Goal: Task Accomplishment & Management: Complete application form

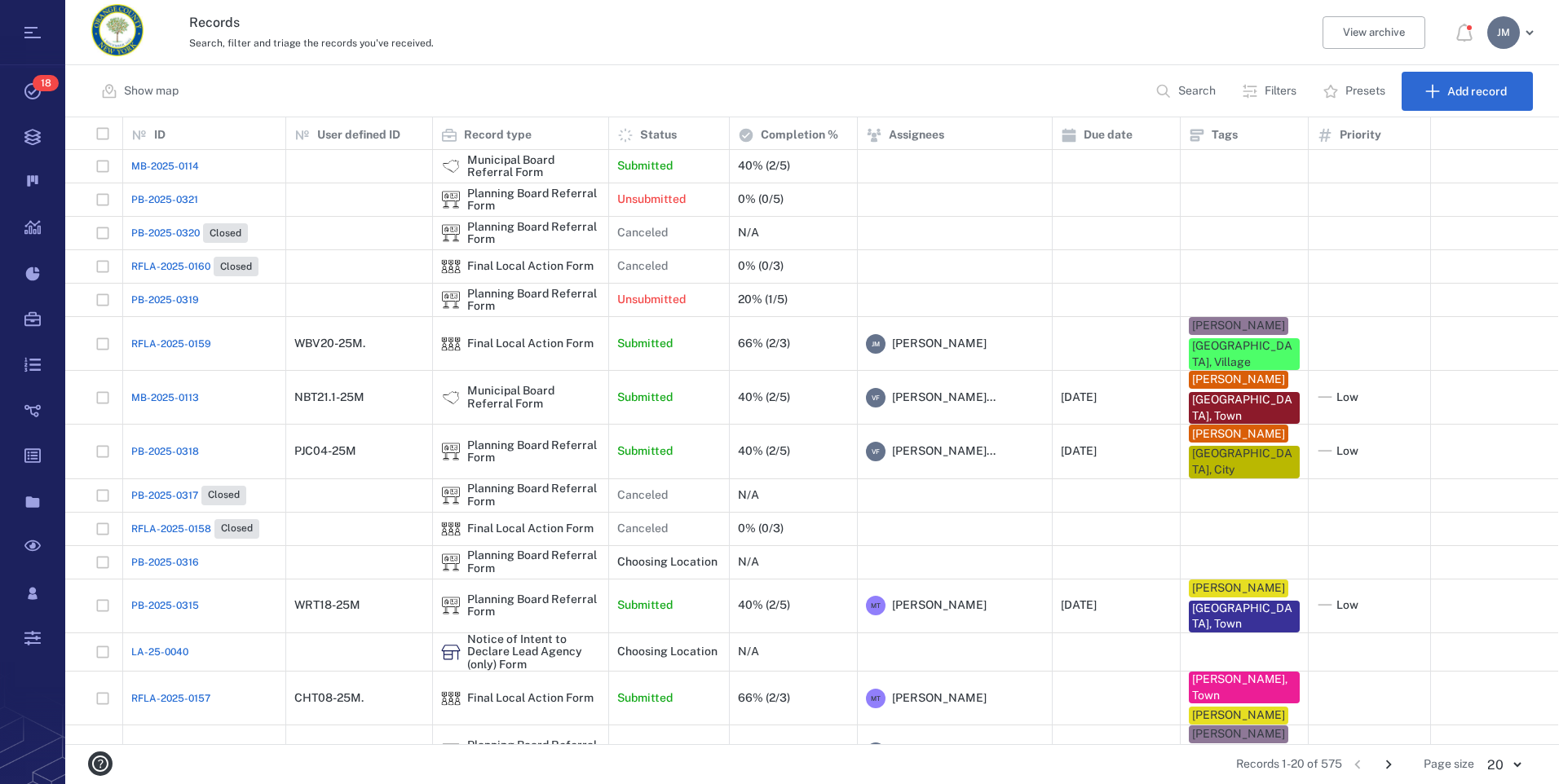
click at [1179, 90] on p "Search" at bounding box center [1196, 92] width 37 height 17
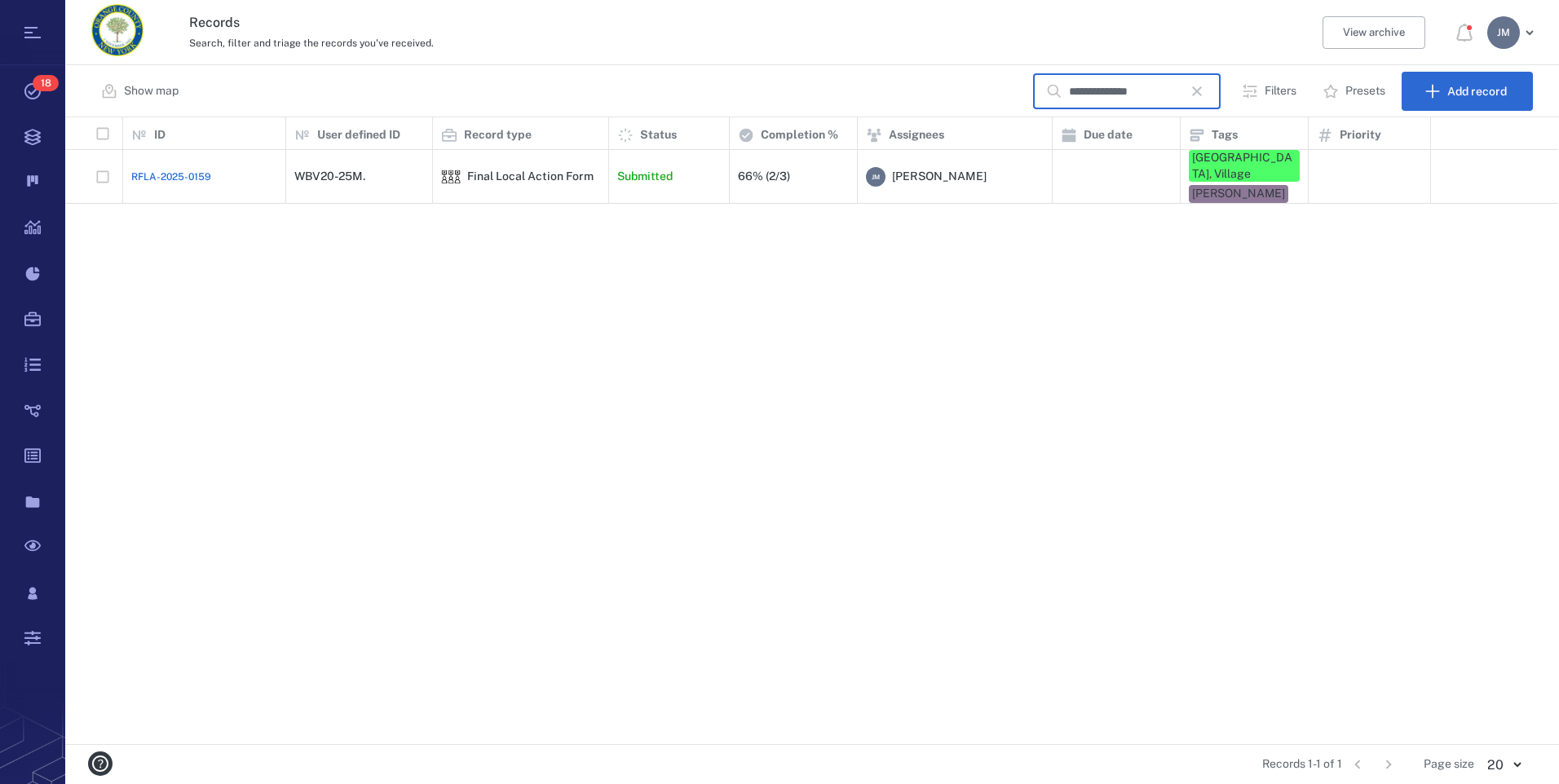
type input "**********"
click at [557, 171] on div "Final Local Action Form" at bounding box center [530, 176] width 127 height 12
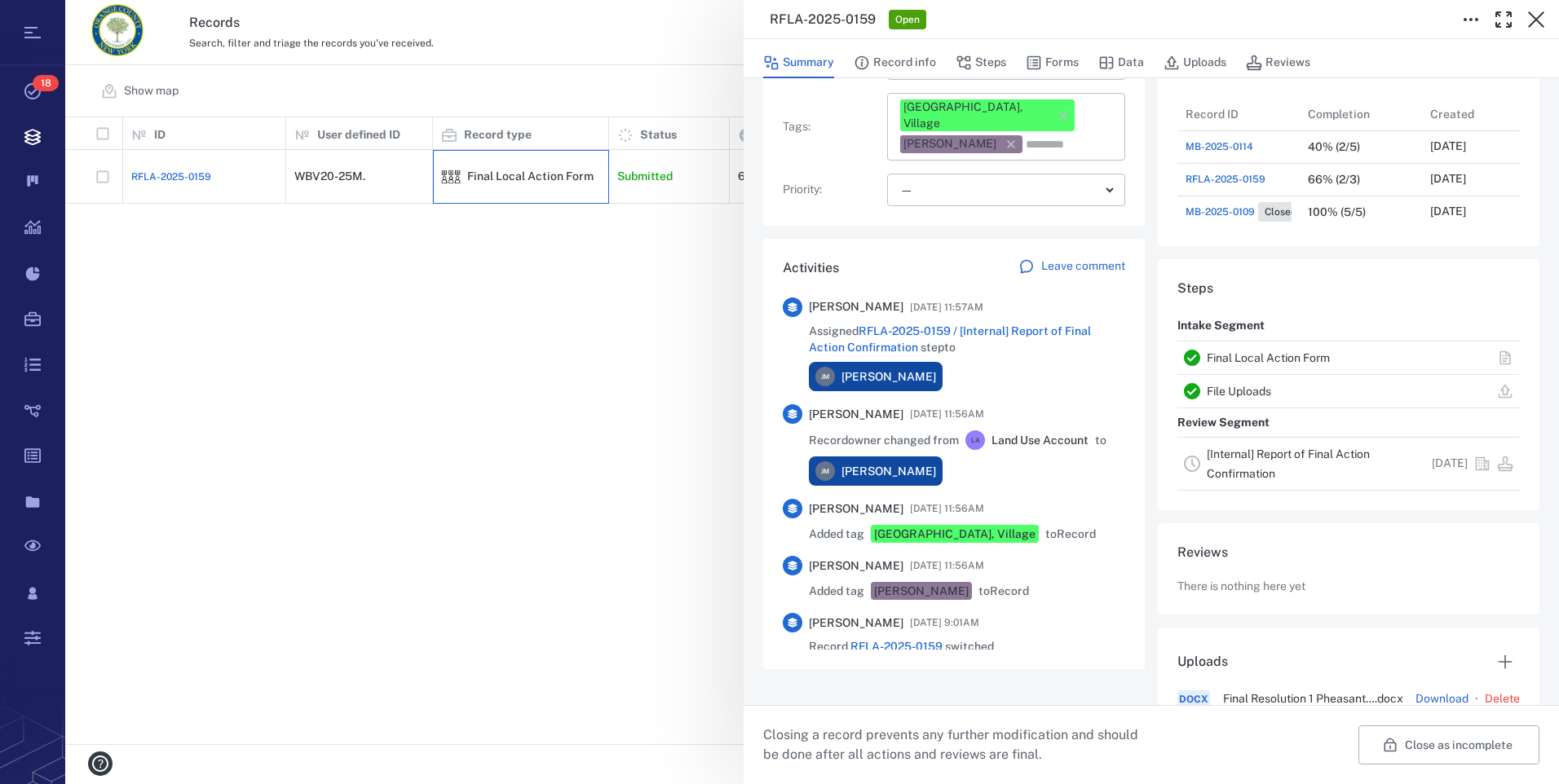
scroll to position [315, 0]
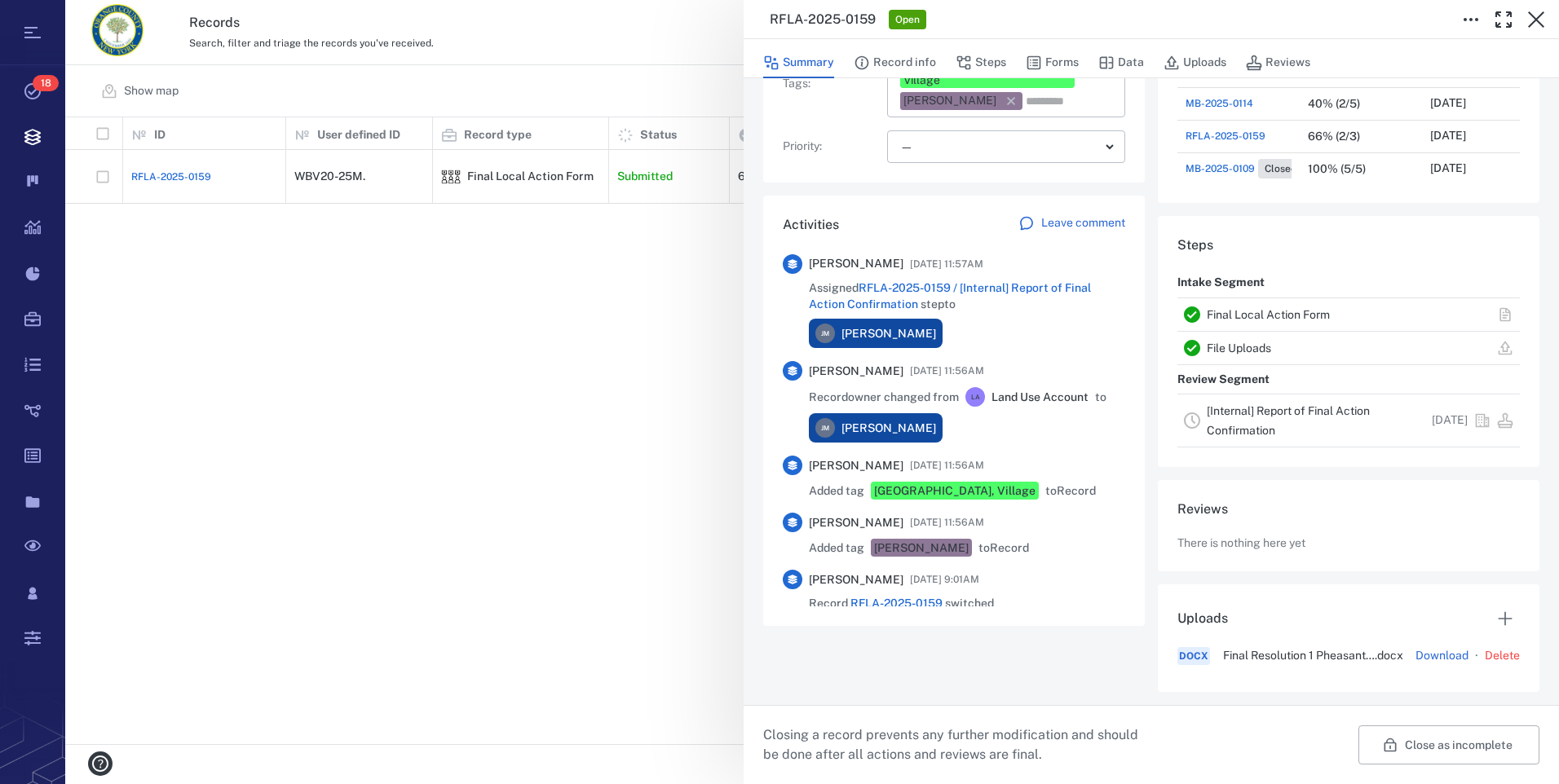
click at [1241, 429] on link "[Internal] Report of Final Action Confirmation" at bounding box center [1288, 420] width 163 height 32
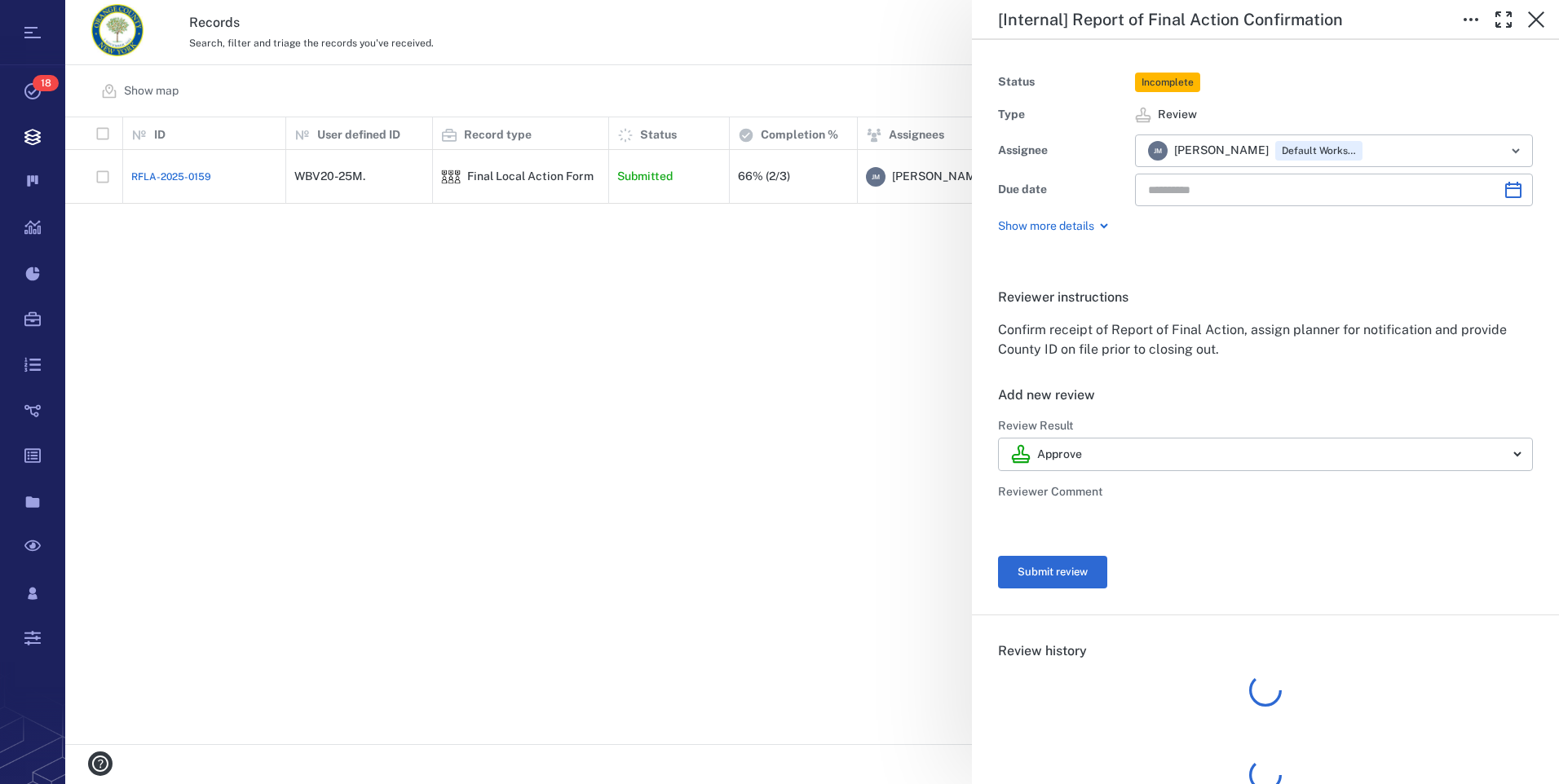
type input "**********"
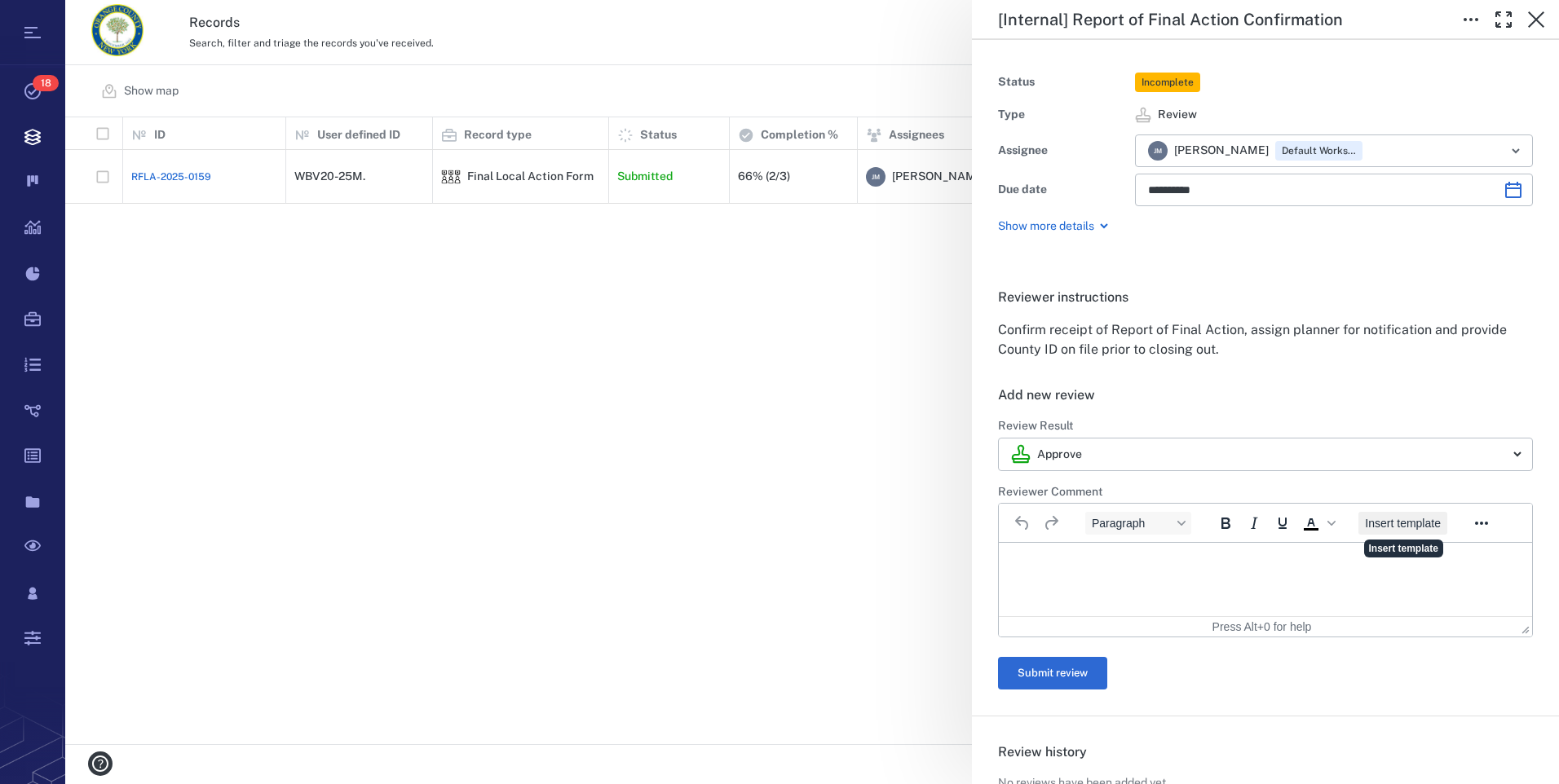
click at [1416, 522] on span "Insert template" at bounding box center [1403, 523] width 76 height 13
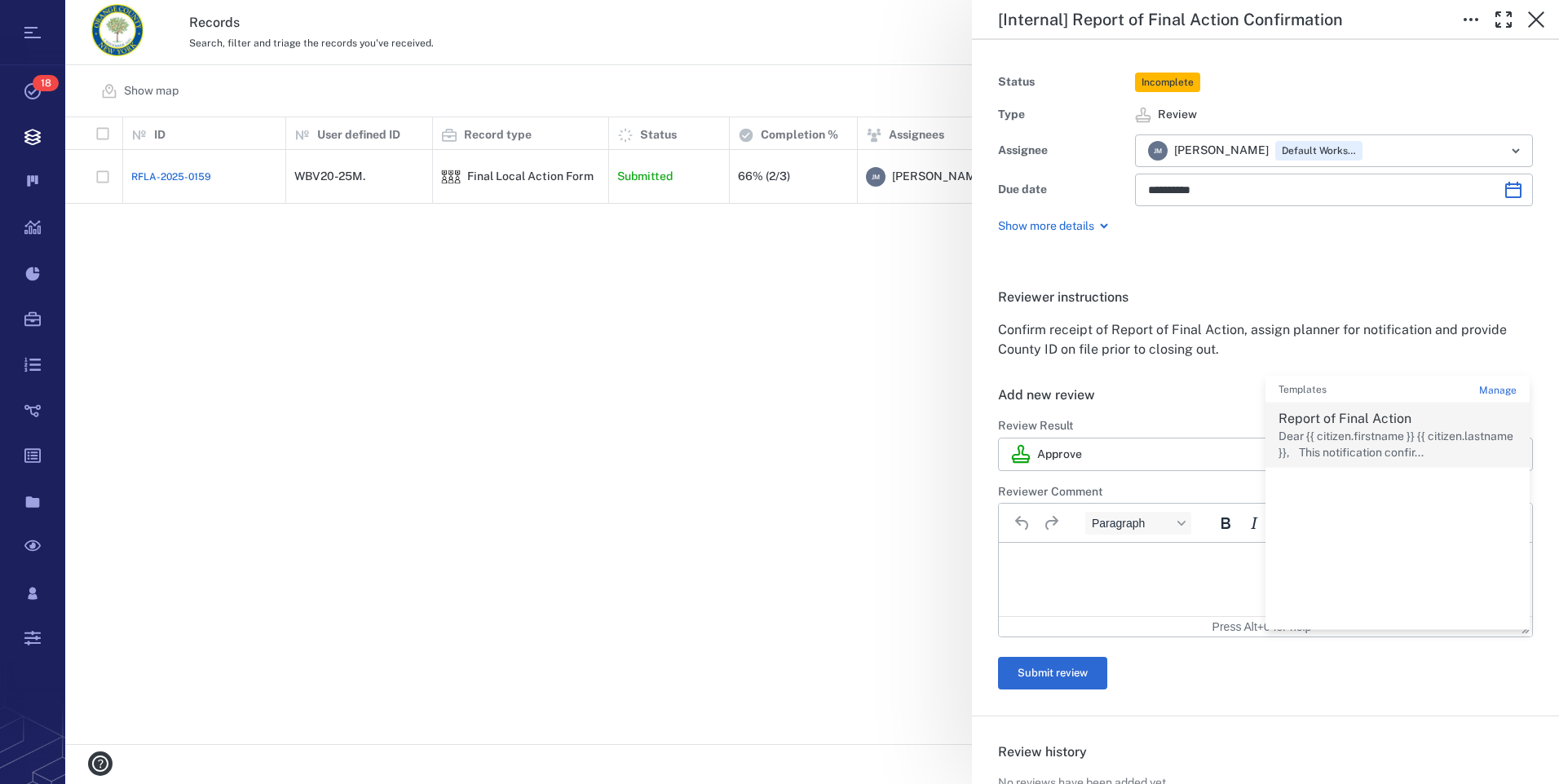
click at [1366, 431] on p "Dear {{ citizen.firstname }} {{ citizen.lastname }}, This notification confir..." at bounding box center [1398, 445] width 238 height 31
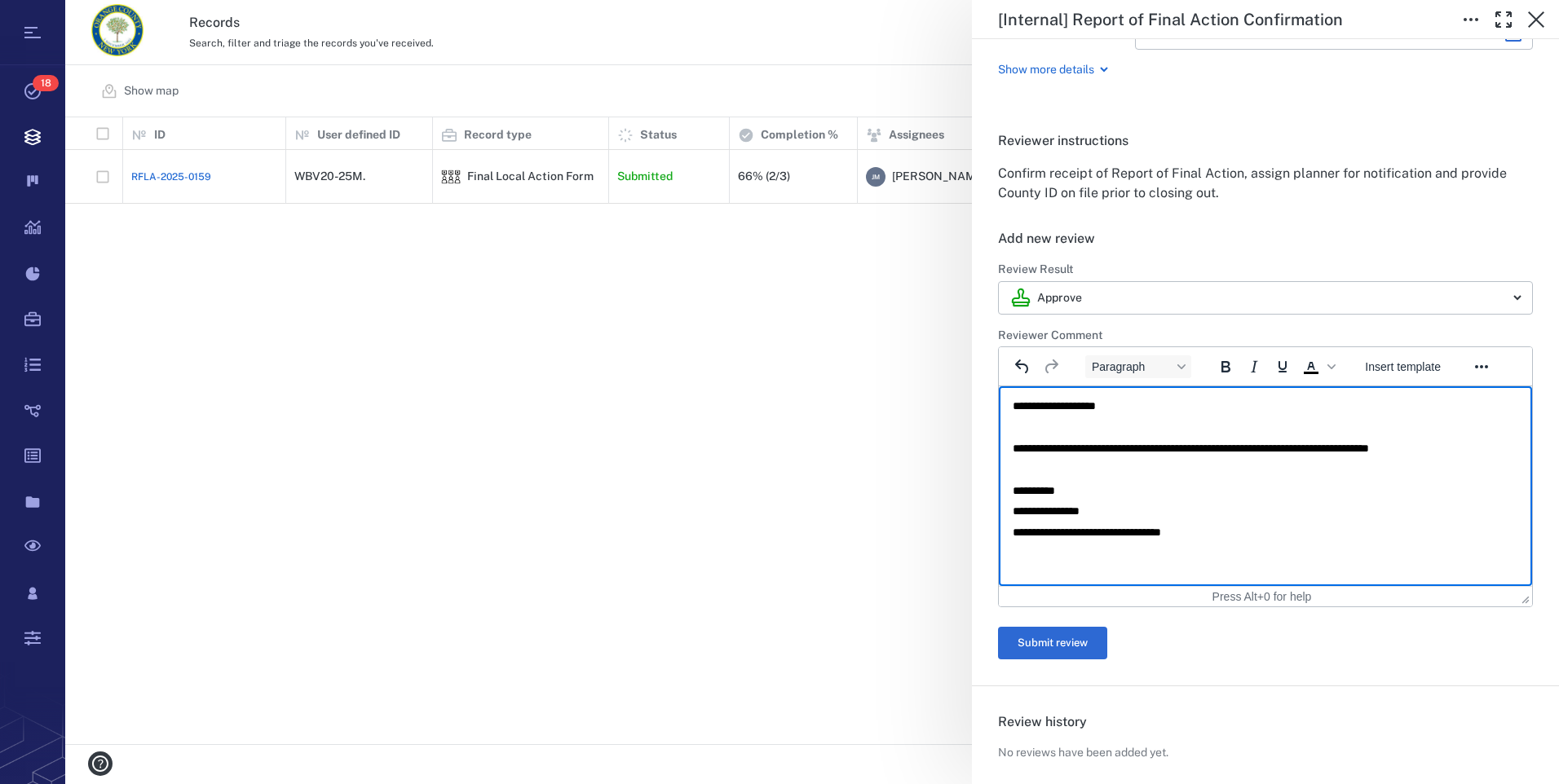
scroll to position [163, 0]
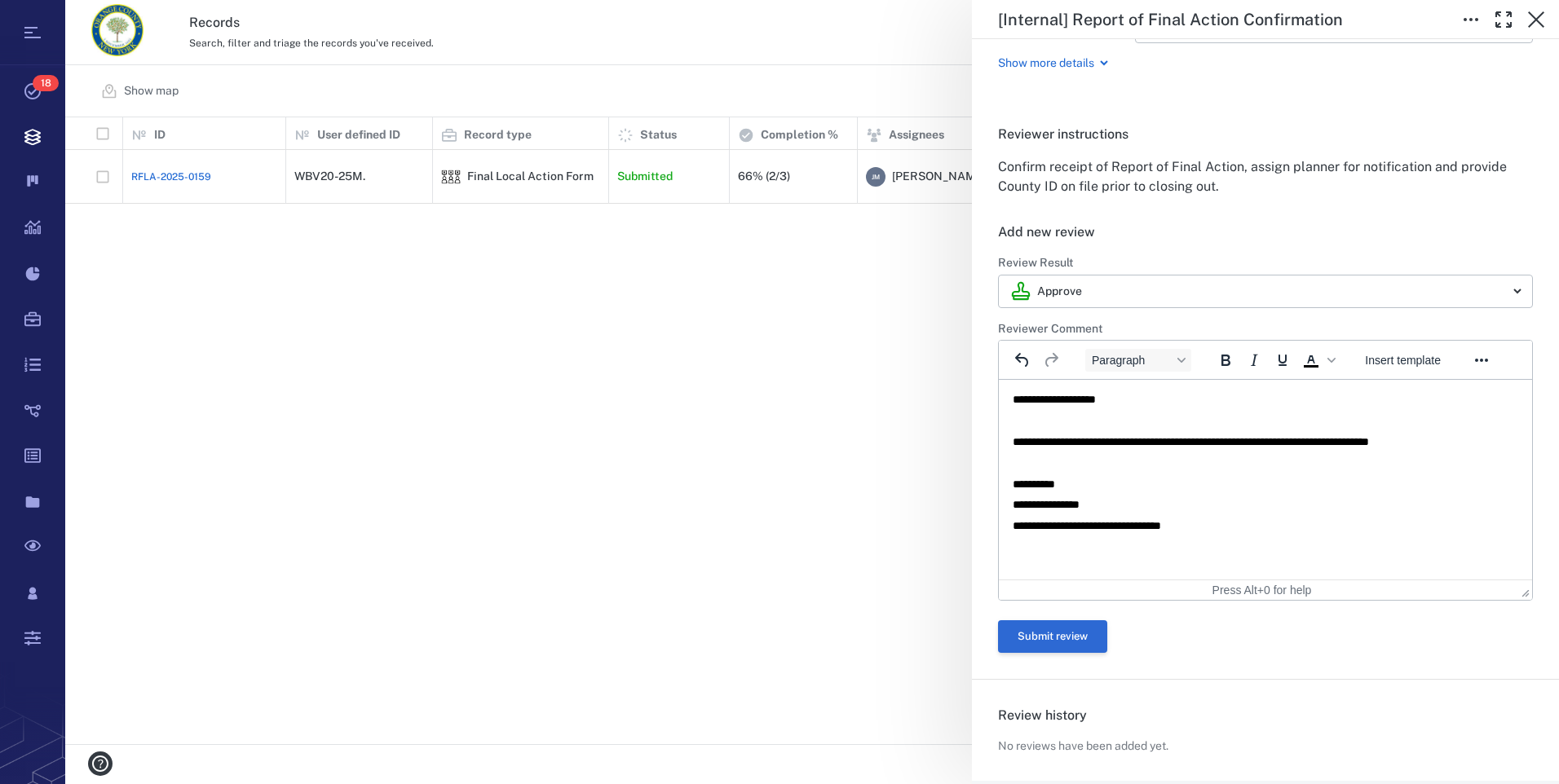
click at [1078, 642] on button "Submit review" at bounding box center [1053, 636] width 109 height 32
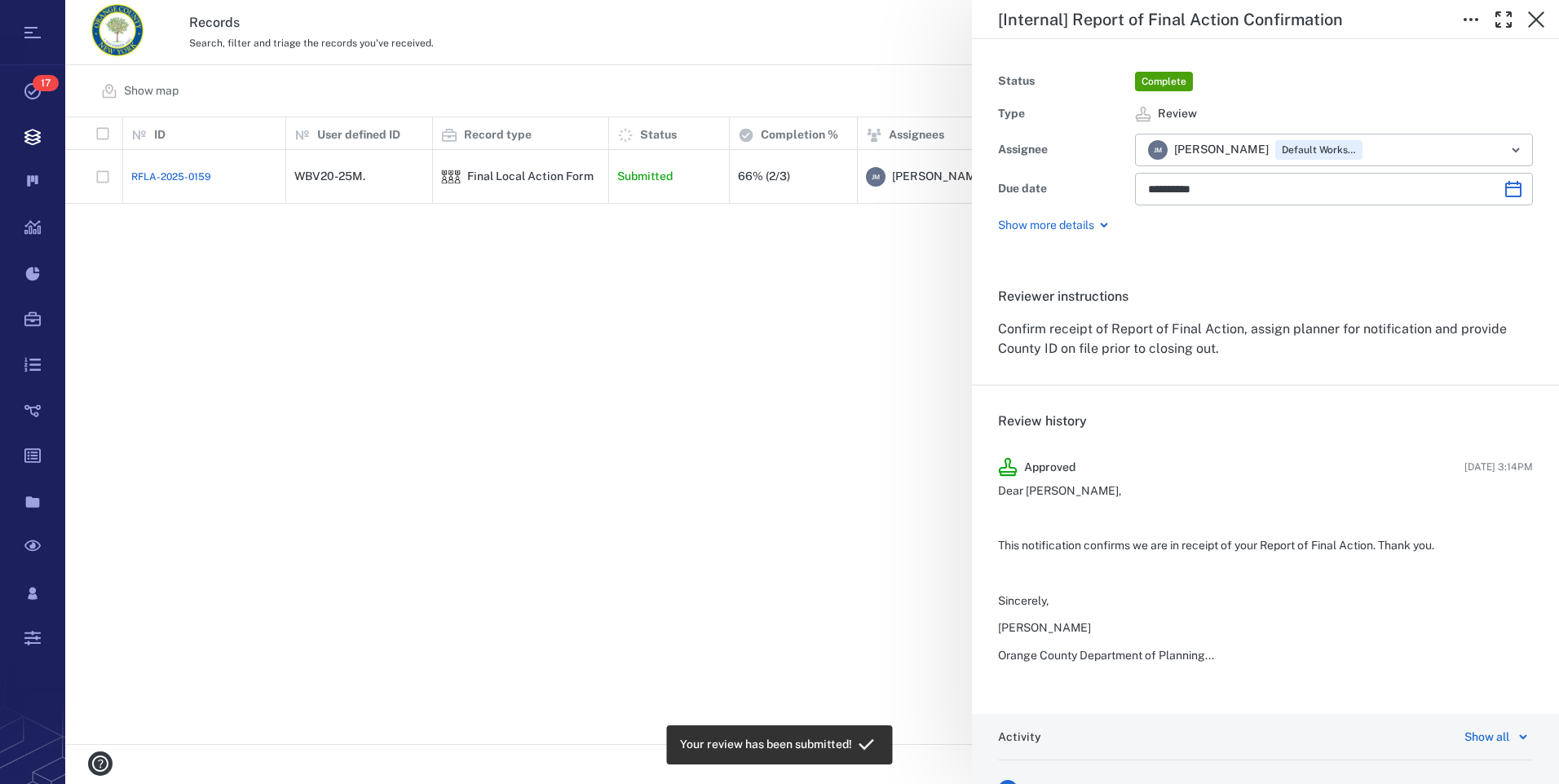
scroll to position [0, 0]
click at [1535, 18] on icon "button" at bounding box center [1536, 20] width 17 height 17
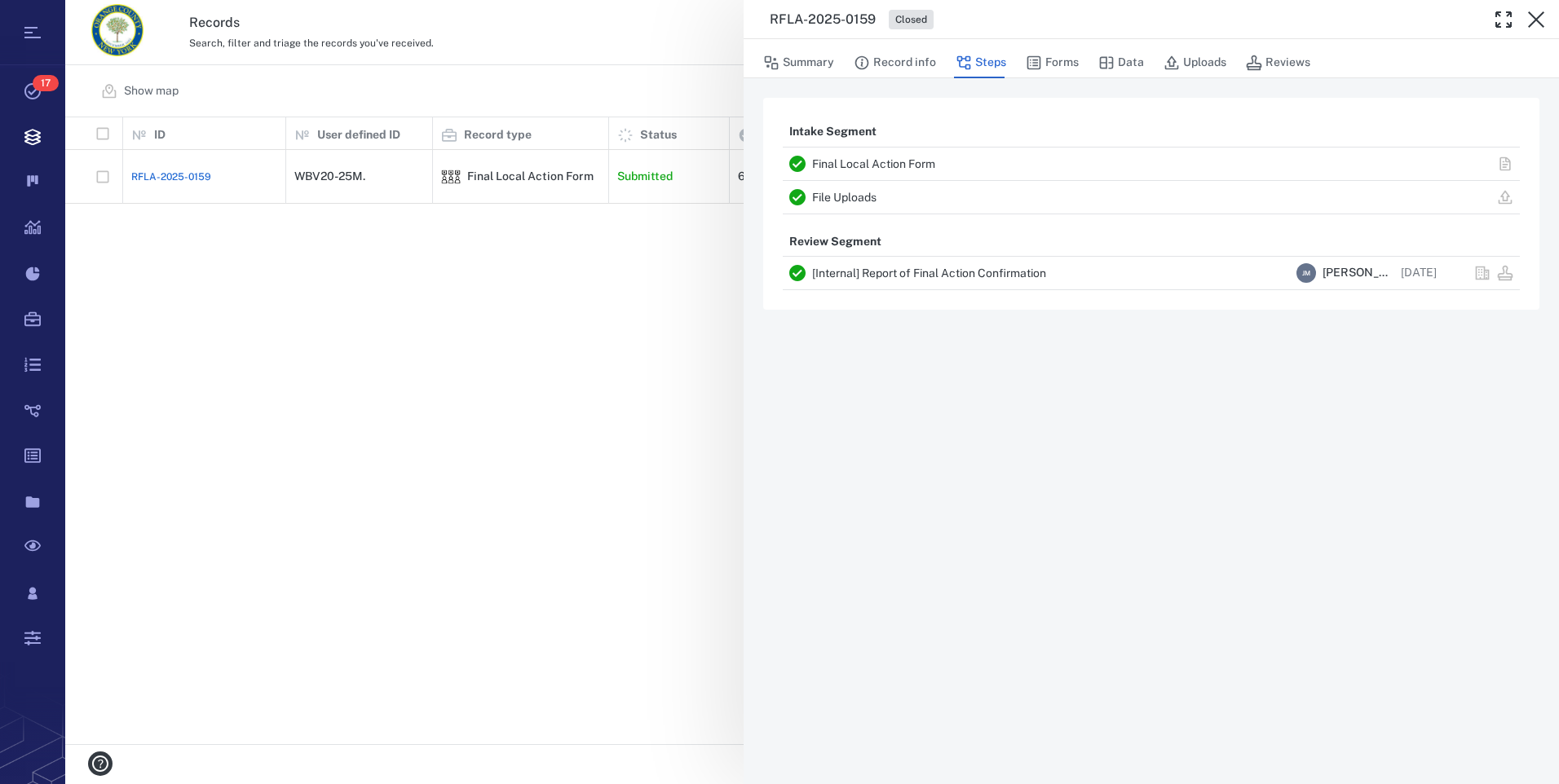
click at [1536, 17] on icon "button" at bounding box center [1536, 20] width 20 height 20
